Goal: Transaction & Acquisition: Purchase product/service

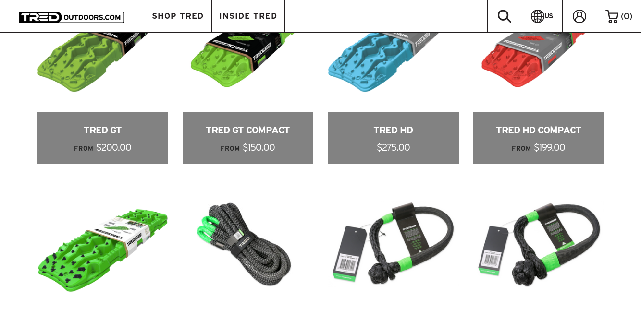
scroll to position [478, 0]
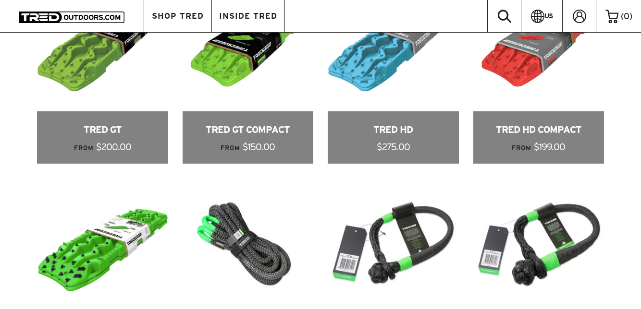
click at [539, 83] on link at bounding box center [538, 72] width 131 height 183
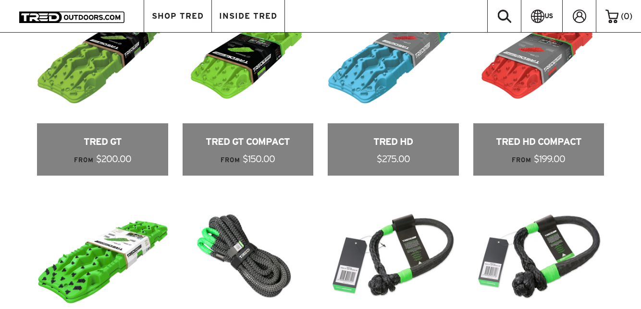
scroll to position [466, 0]
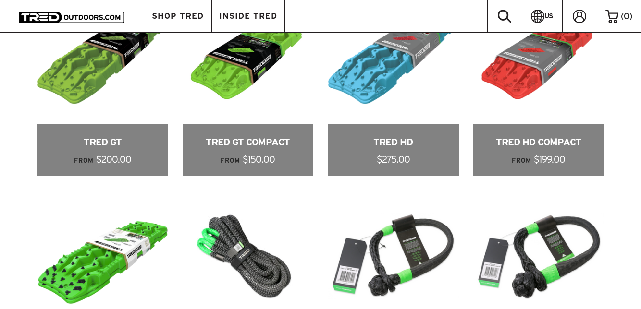
click at [71, 108] on link at bounding box center [102, 84] width 131 height 183
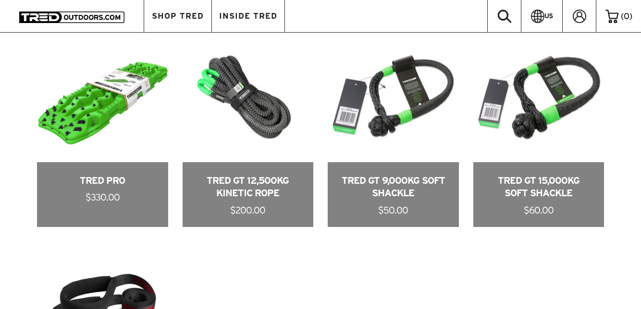
scroll to position [626, 0]
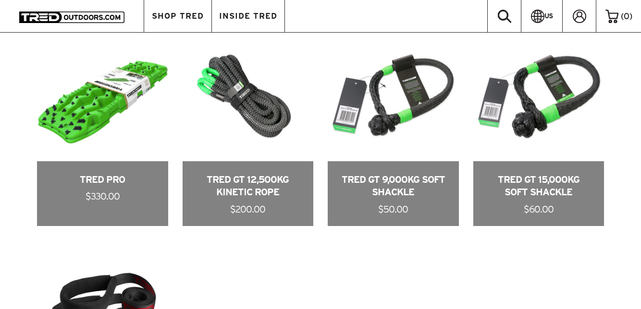
click at [64, 159] on link at bounding box center [102, 128] width 131 height 196
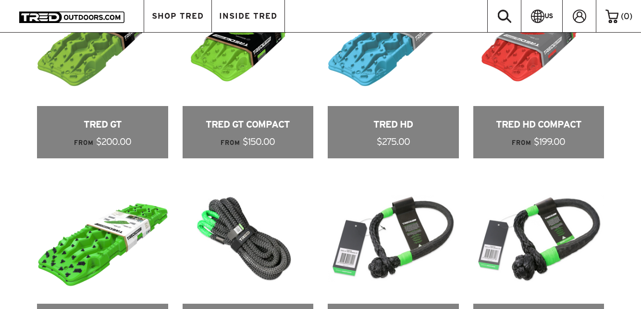
scroll to position [482, 0]
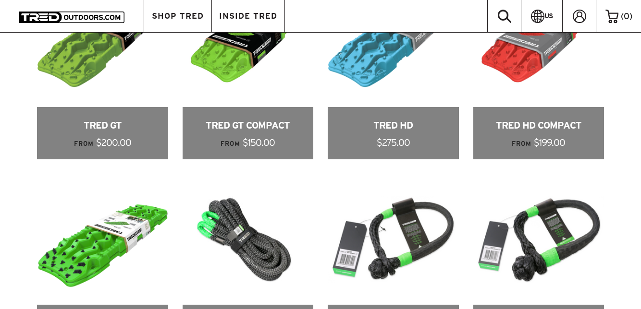
click at [533, 91] on link at bounding box center [538, 67] width 131 height 183
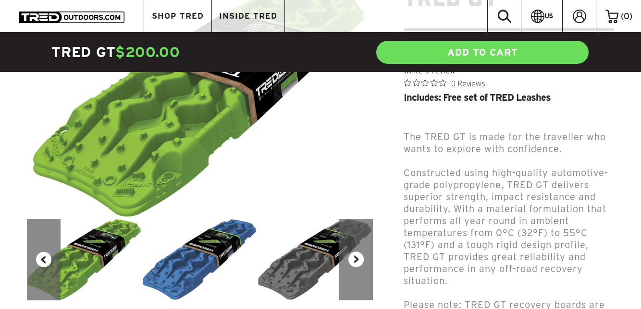
scroll to position [157, 0]
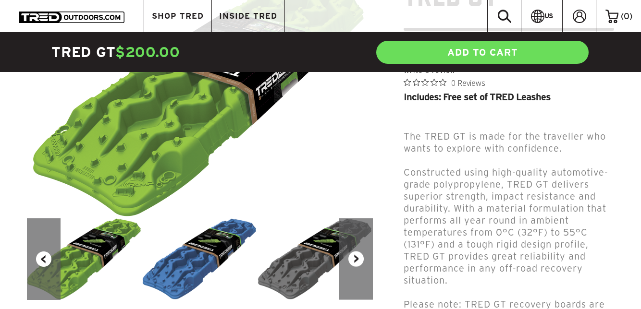
click at [309, 261] on img at bounding box center [315, 260] width 115 height 82
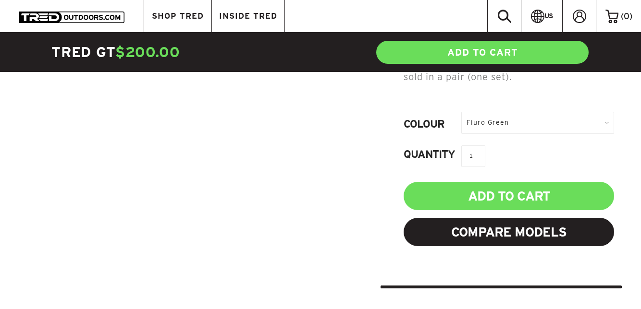
scroll to position [398, 0]
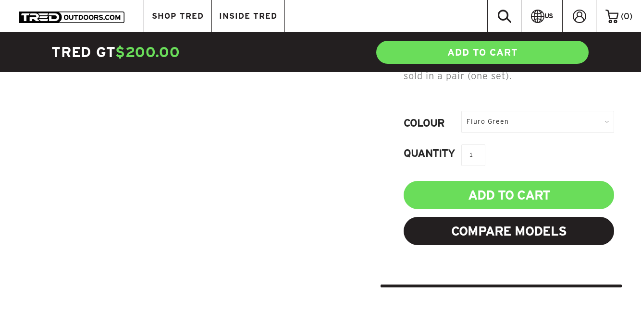
click at [591, 118] on div "Fluro Green" at bounding box center [537, 122] width 153 height 22
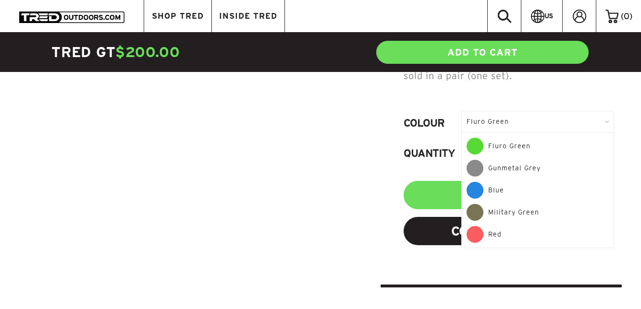
click at [532, 167] on div "Gunmetal Grey" at bounding box center [538, 171] width 142 height 22
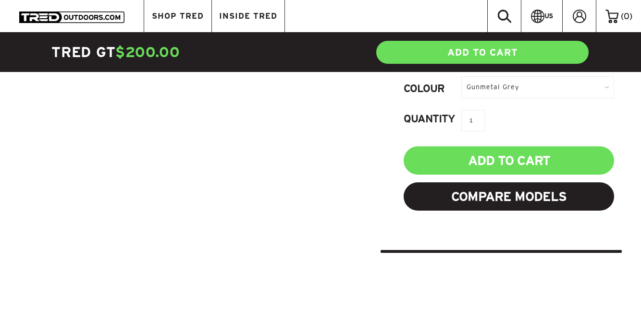
scroll to position [433, 0]
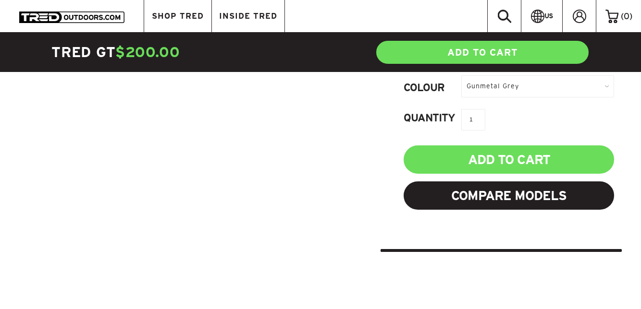
click at [576, 154] on input "Add to Cart" at bounding box center [509, 160] width 210 height 28
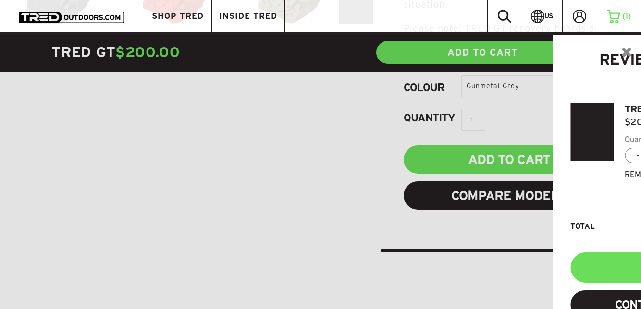
scroll to position [0, 0]
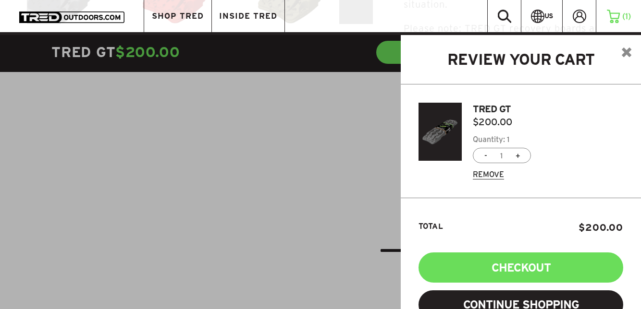
click at [624, 55] on img at bounding box center [627, 53] width 10 height 10
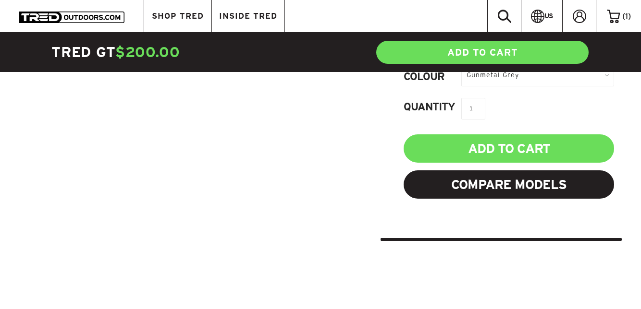
click at [572, 182] on link "Compare Models" at bounding box center [509, 185] width 210 height 28
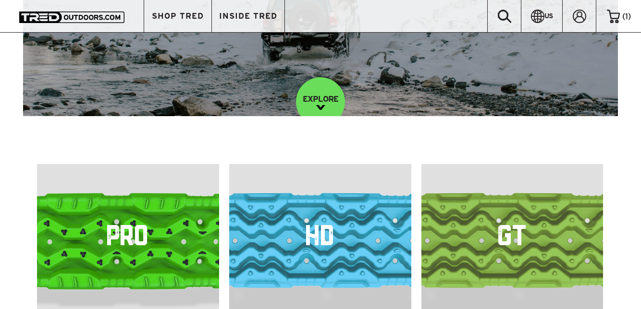
scroll to position [181, 0]
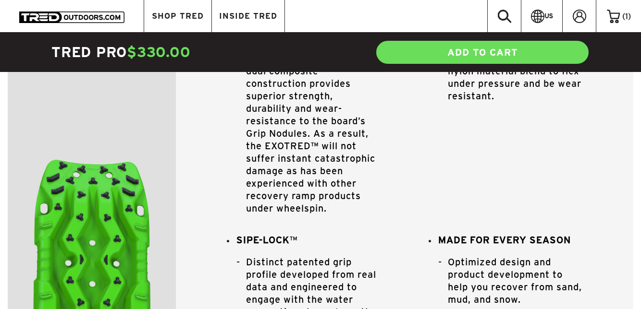
scroll to position [925, 0]
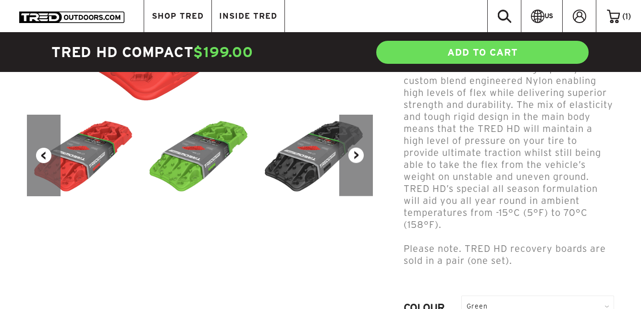
scroll to position [259, 0]
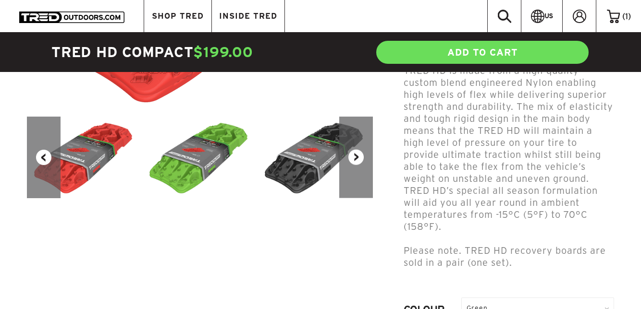
click at [357, 155] on button "Next" at bounding box center [356, 158] width 34 height 82
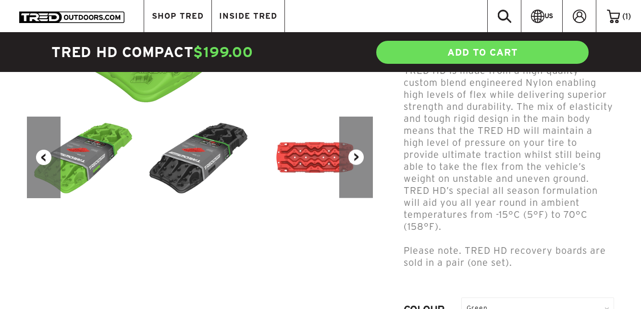
click at [360, 160] on button "Next" at bounding box center [356, 158] width 34 height 82
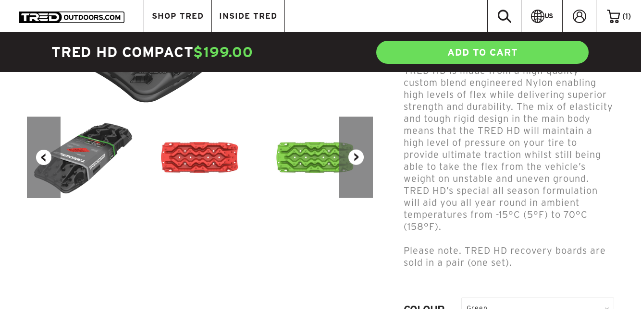
click at [357, 170] on button "Next" at bounding box center [356, 158] width 34 height 82
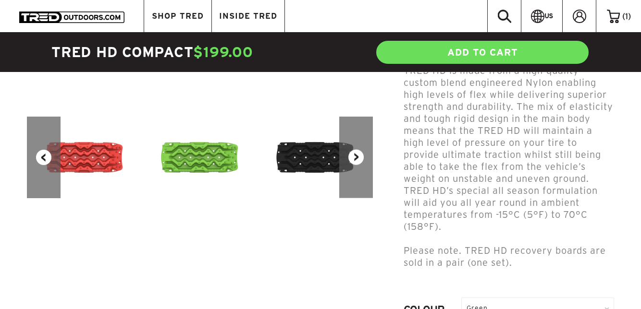
click at [358, 167] on button "Next" at bounding box center [356, 158] width 34 height 82
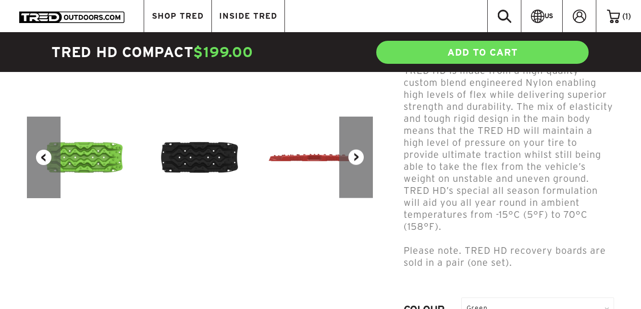
click at [360, 159] on button "Next" at bounding box center [356, 158] width 34 height 82
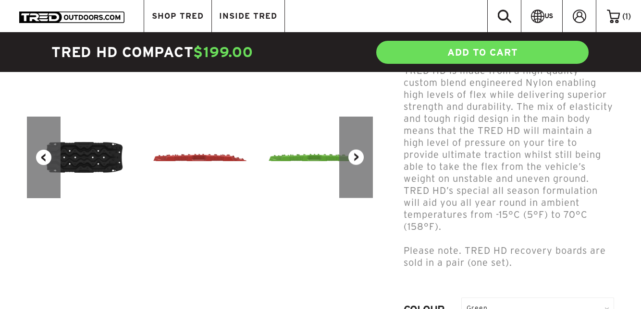
click at [363, 157] on button "Next" at bounding box center [356, 158] width 34 height 82
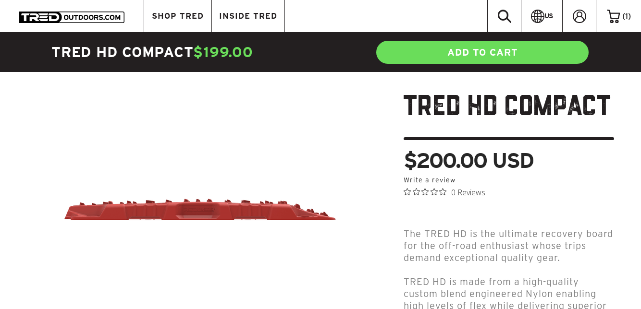
scroll to position [48, 0]
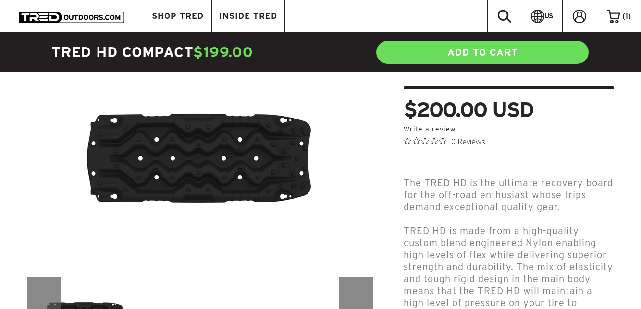
scroll to position [99, 0]
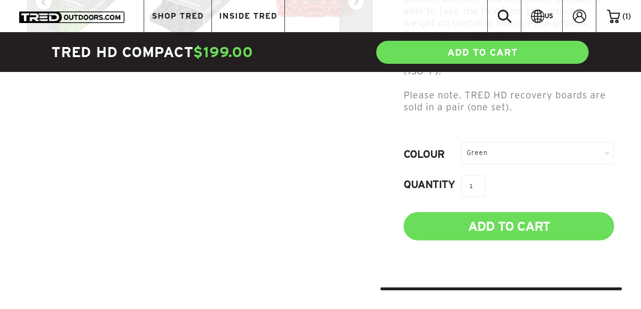
scroll to position [0, 0]
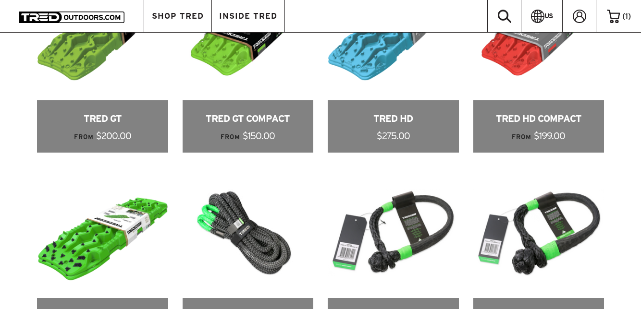
scroll to position [498, 0]
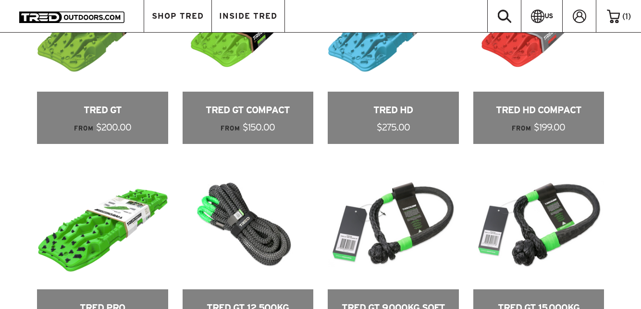
click at [65, 81] on link at bounding box center [102, 52] width 131 height 183
